Goal: Information Seeking & Learning: Learn about a topic

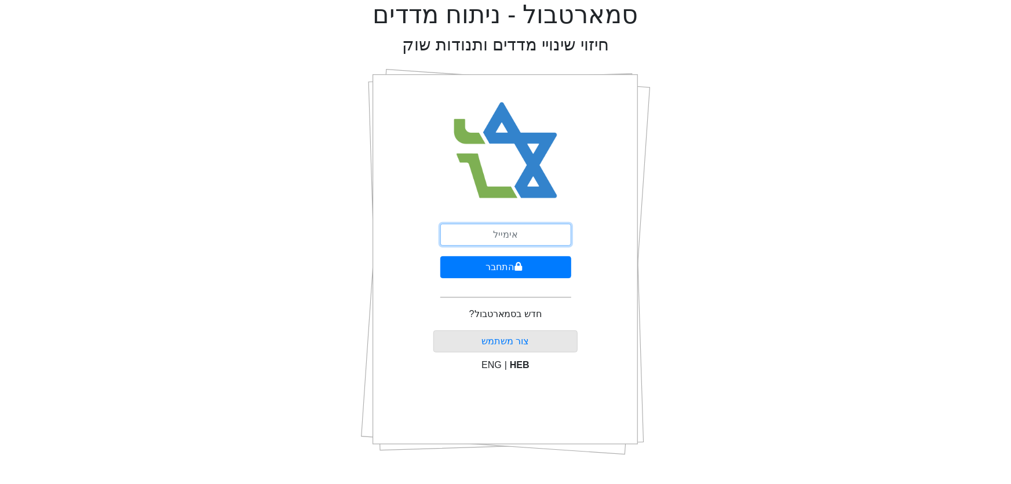
click at [500, 236] on input "email" at bounding box center [505, 235] width 131 height 22
type input "[PERSON_NAME][EMAIL_ADDRESS][DOMAIN_NAME]"
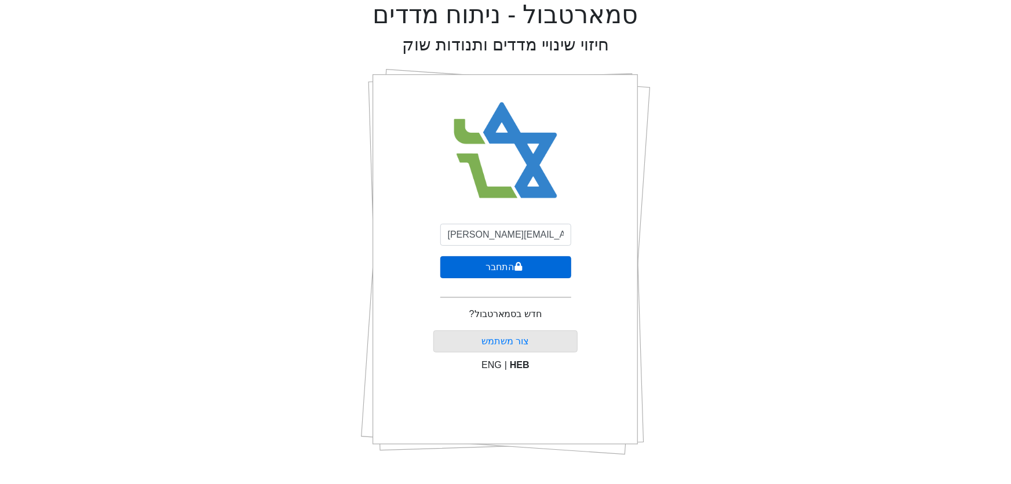
click at [500, 265] on button "התחבר" at bounding box center [505, 267] width 131 height 22
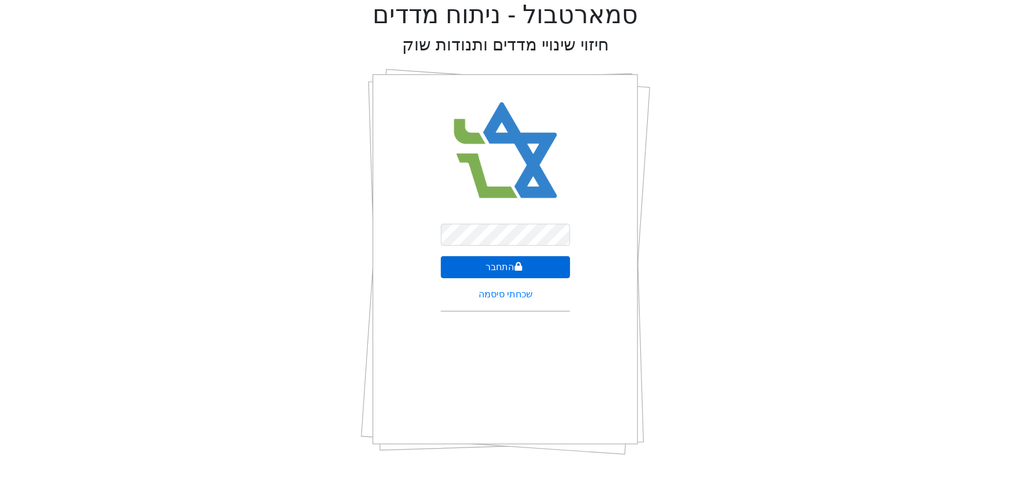
click at [483, 272] on button "התחבר" at bounding box center [506, 267] width 130 height 22
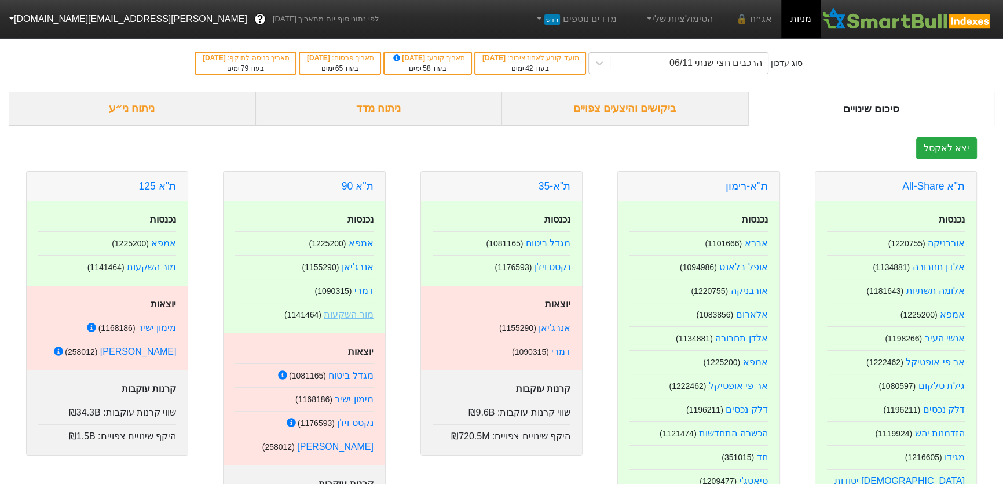
click at [357, 313] on link "מור השקעות" at bounding box center [348, 314] width 49 height 10
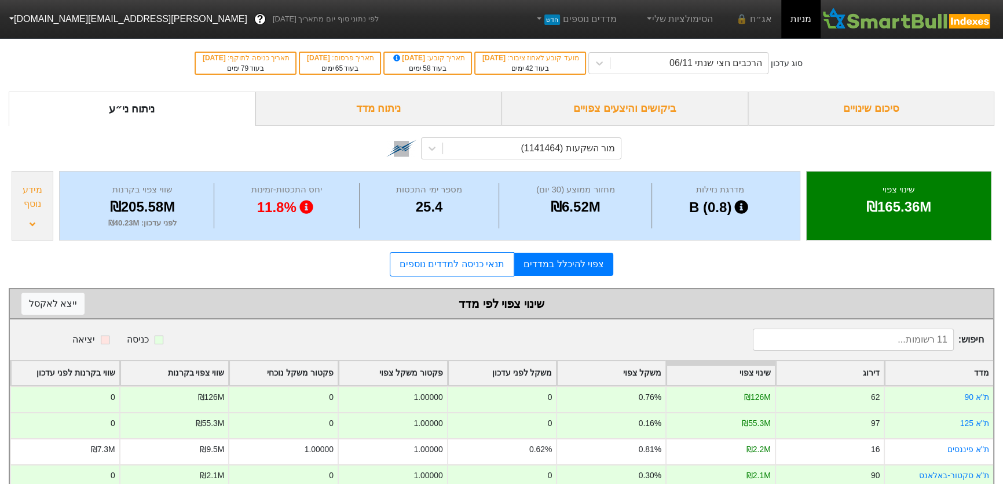
click at [378, 109] on div "ניתוח מדד" at bounding box center [378, 109] width 247 height 34
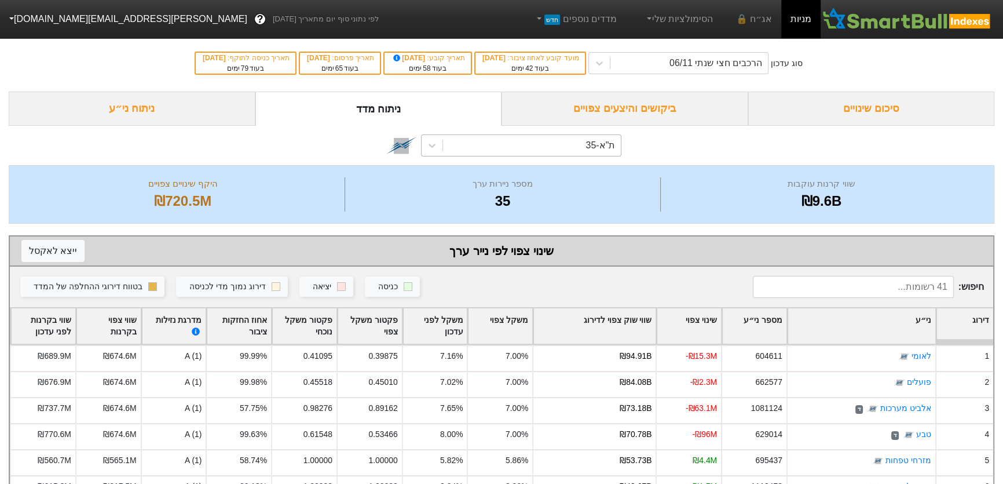
click at [601, 141] on div "ת"א-35" at bounding box center [601, 145] width 30 height 14
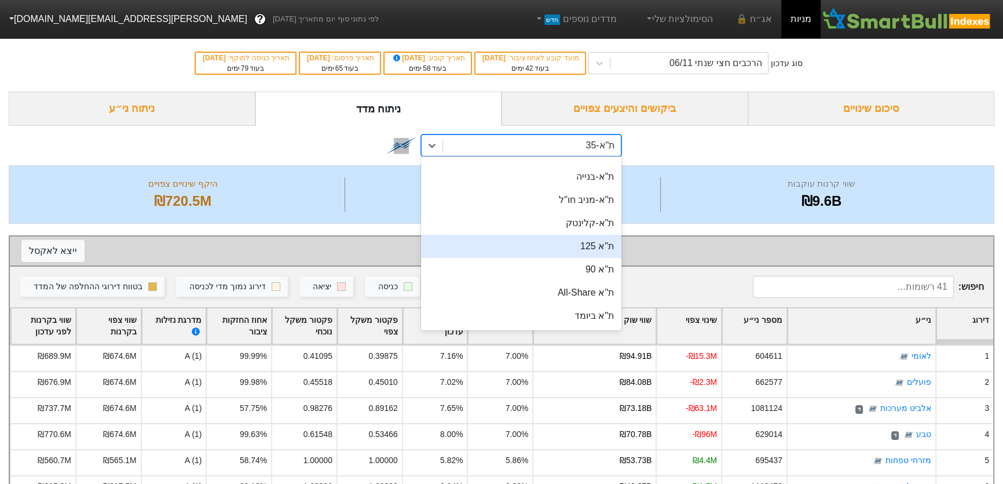
scroll to position [105, 0]
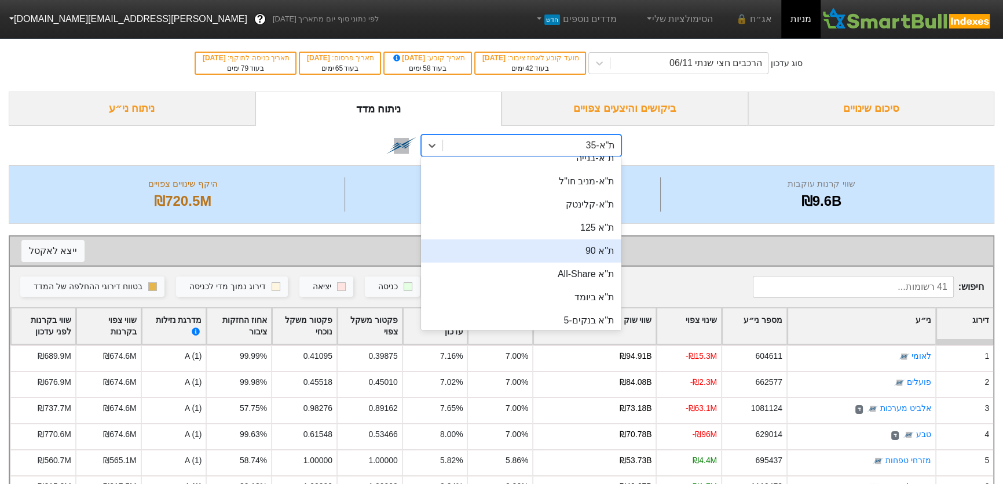
click at [605, 253] on div "ת''א 90" at bounding box center [521, 250] width 200 height 23
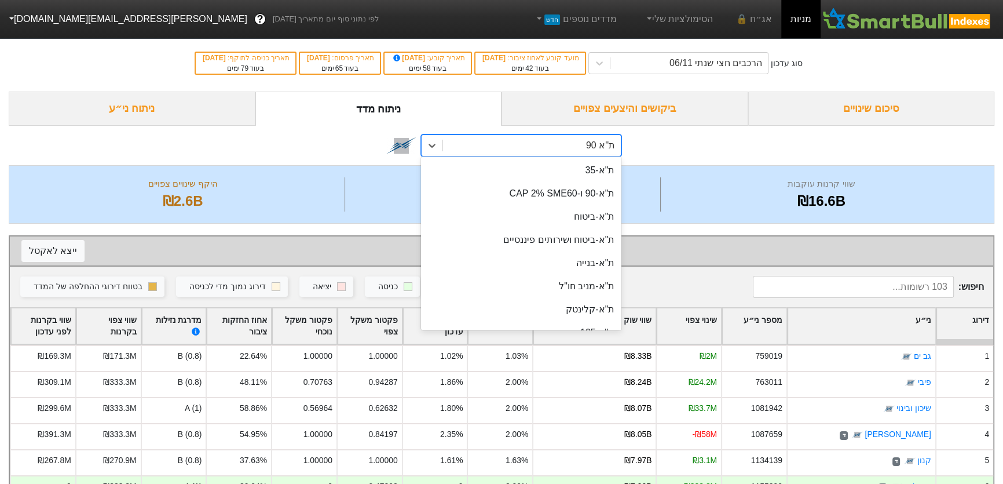
click at [606, 148] on div "ת''א 90" at bounding box center [600, 145] width 29 height 14
click at [599, 170] on div "ת"א-35" at bounding box center [521, 170] width 200 height 23
